Goal: Information Seeking & Learning: Check status

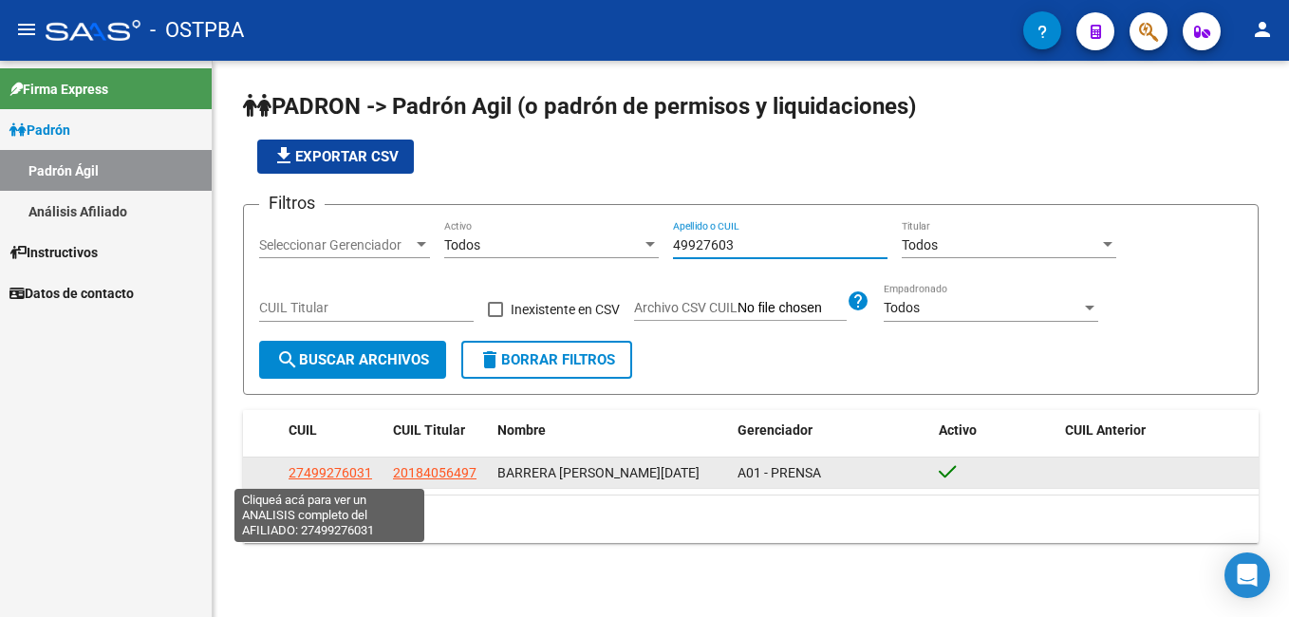
type input "49927603"
click at [324, 471] on span "27499276031" at bounding box center [331, 472] width 84 height 15
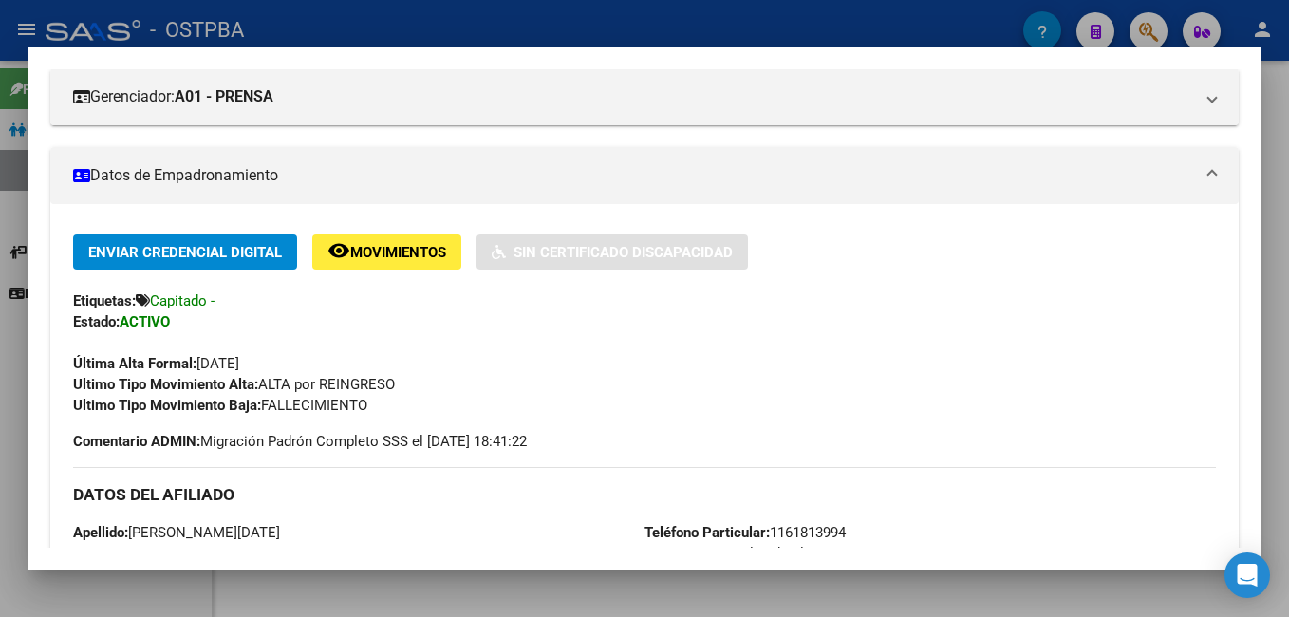
scroll to position [190, 0]
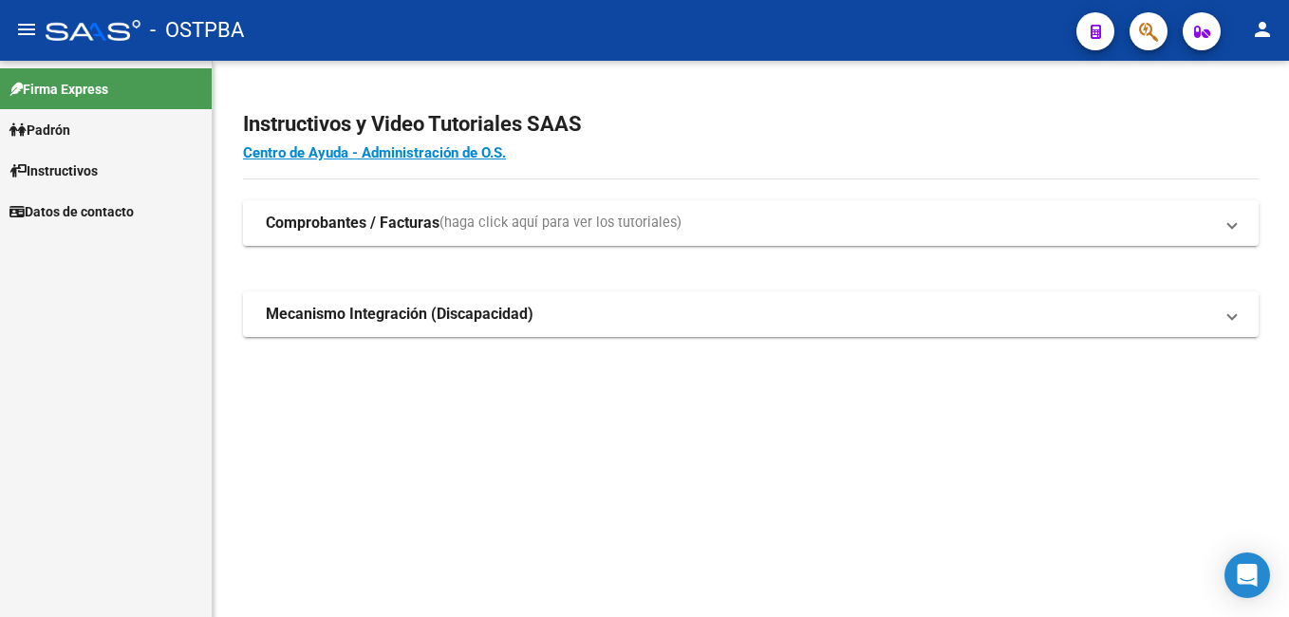
click at [67, 126] on span "Padrón" at bounding box center [39, 130] width 61 height 21
click at [68, 127] on span "Padrón" at bounding box center [39, 130] width 61 height 21
click at [73, 167] on link "Padrón Ágil" at bounding box center [106, 170] width 212 height 41
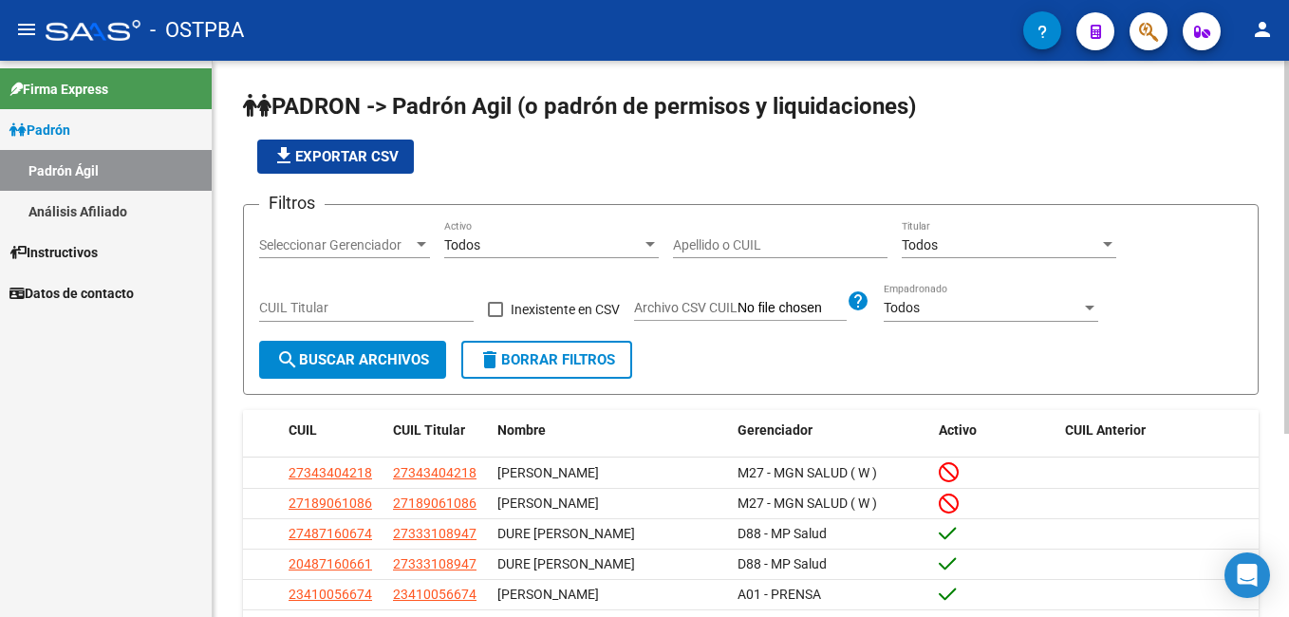
click at [678, 235] on div "Apellido o CUIL" at bounding box center [780, 239] width 215 height 38
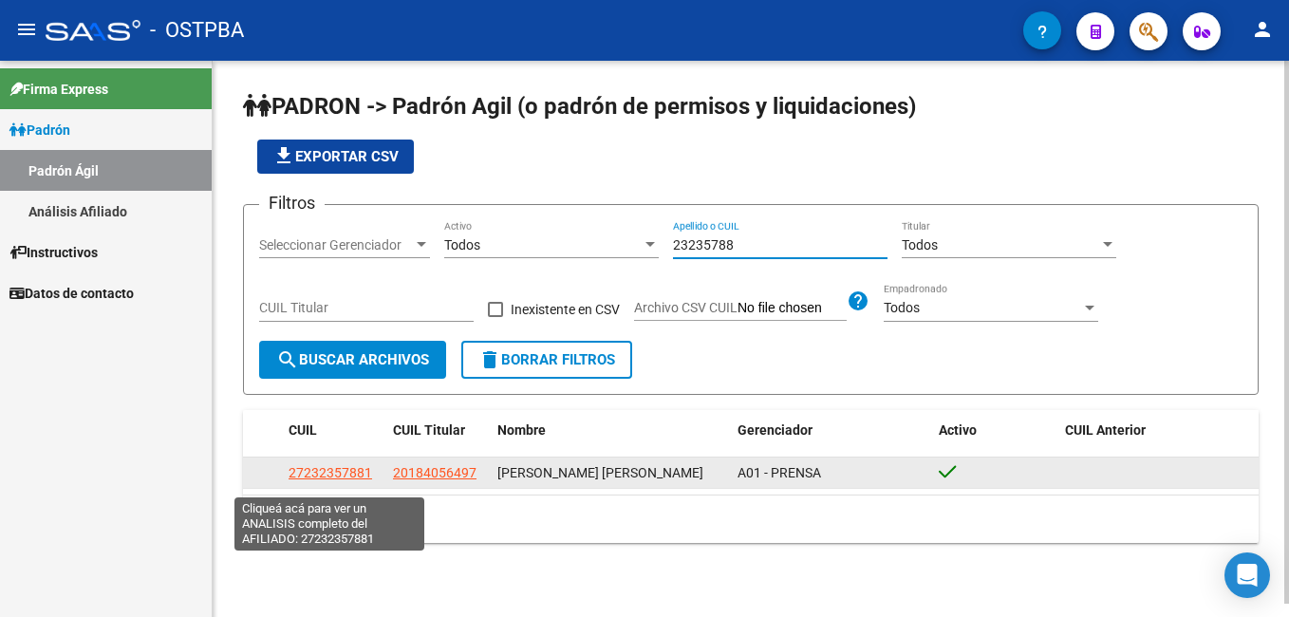
type input "23235788"
click at [333, 480] on span "27232357881" at bounding box center [331, 472] width 84 height 15
type textarea "27232357881"
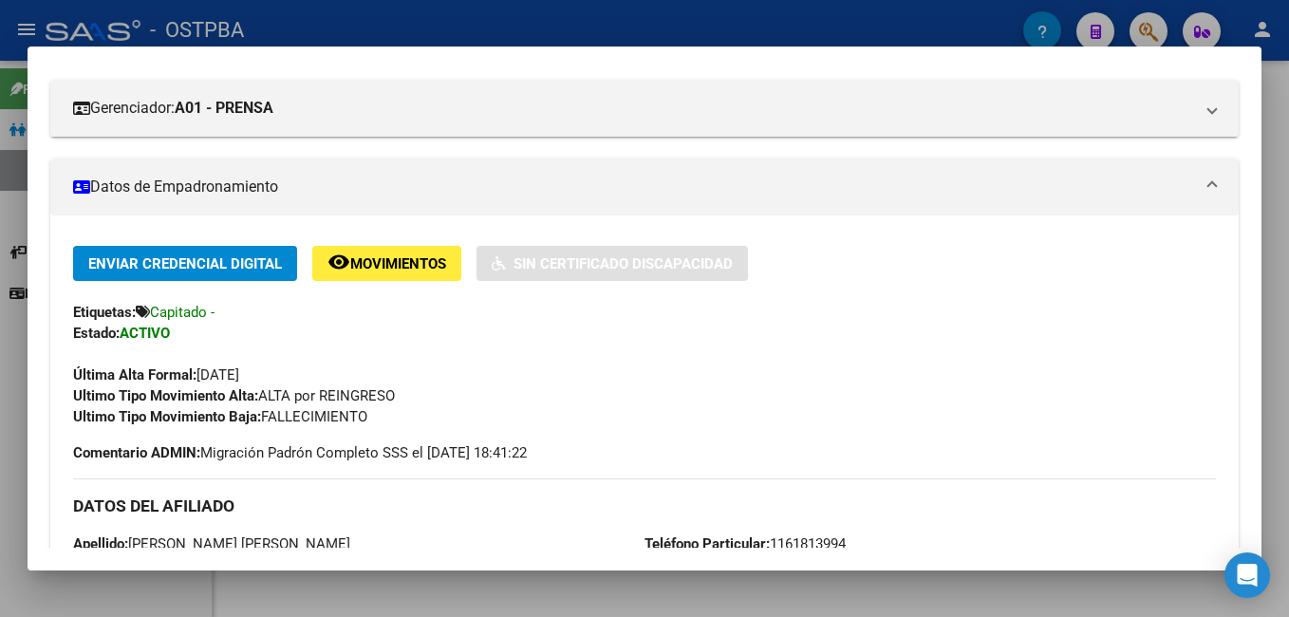
scroll to position [190, 0]
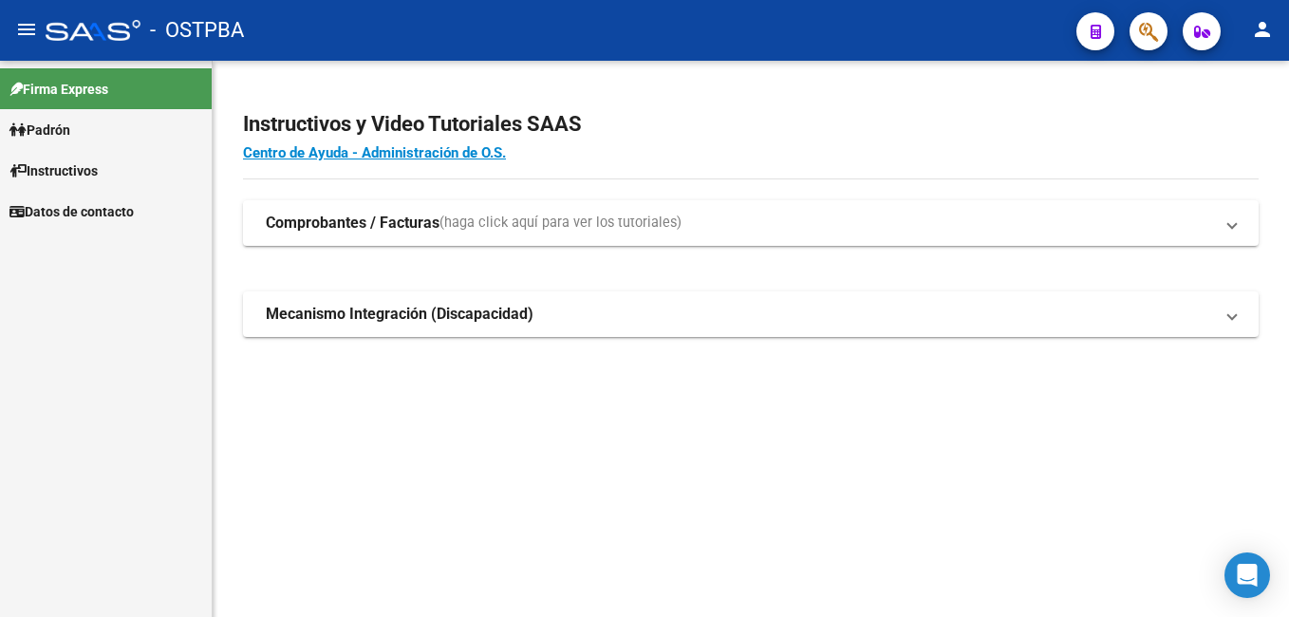
click at [58, 122] on span "Padrón" at bounding box center [39, 130] width 61 height 21
drag, startPoint x: 58, startPoint y: 122, endPoint x: 46, endPoint y: 161, distance: 41.7
click at [46, 161] on link "Padrón Ágil" at bounding box center [106, 170] width 212 height 41
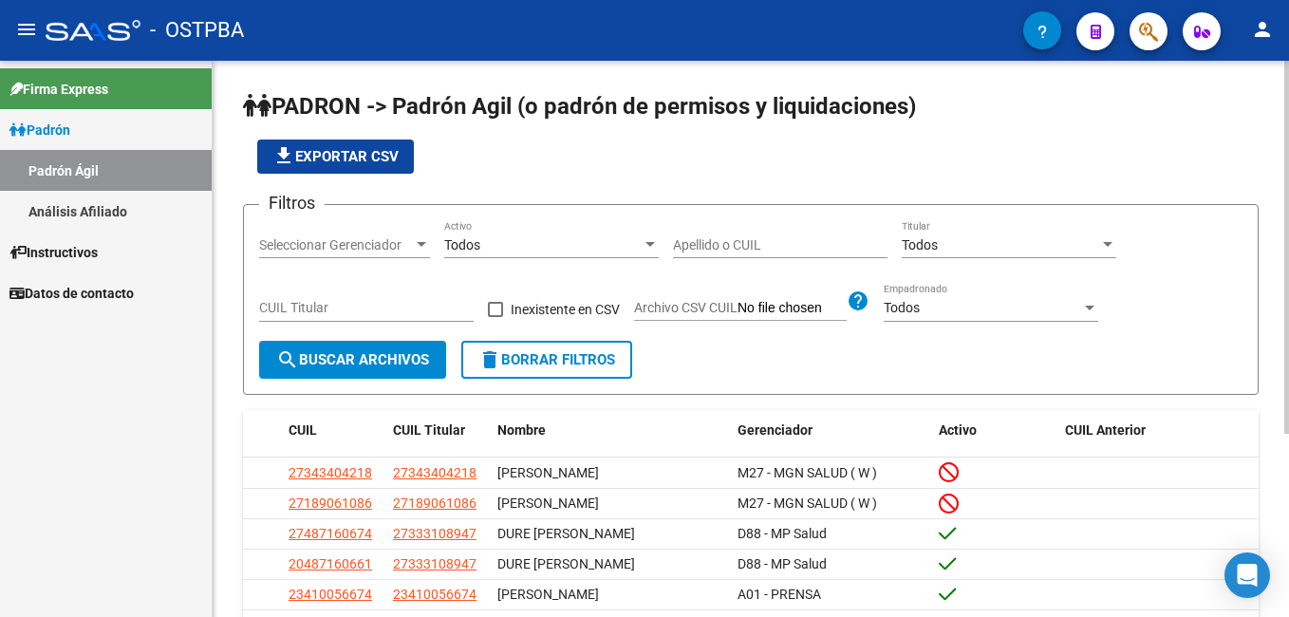
click at [682, 231] on div "Apellido o CUIL" at bounding box center [780, 239] width 215 height 38
